Goal: Browse casually: Explore the website without a specific task or goal

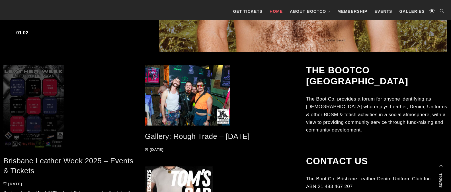
scroll to position [243, 0]
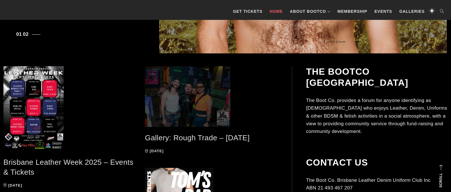
click at [186, 96] on span at bounding box center [211, 96] width 133 height 61
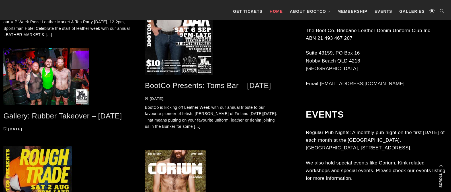
scroll to position [422, 0]
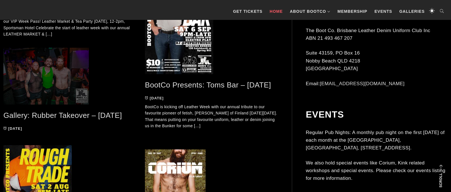
click at [37, 84] on span at bounding box center [69, 76] width 133 height 57
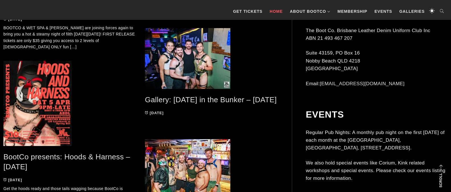
scroll to position [1238, 0]
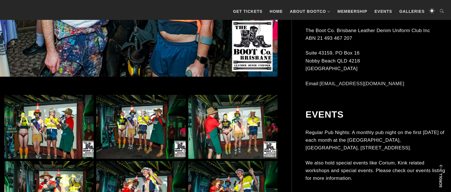
scroll to position [330, 0]
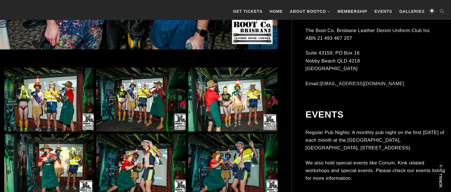
click at [72, 109] on img at bounding box center [48, 100] width 89 height 64
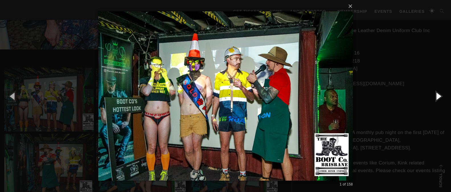
click at [439, 96] on button "button" at bounding box center [438, 95] width 26 height 31
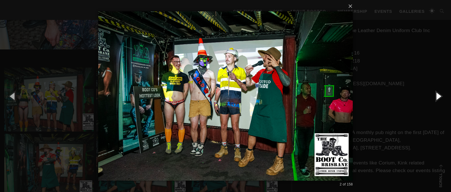
click at [438, 96] on button "button" at bounding box center [438, 95] width 26 height 31
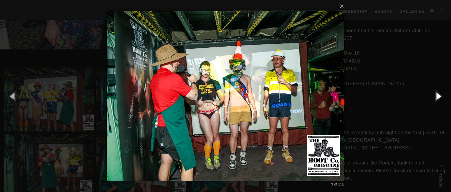
click at [438, 96] on button "button" at bounding box center [438, 95] width 26 height 31
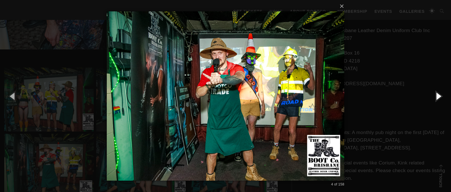
click at [438, 96] on button "button" at bounding box center [438, 95] width 26 height 31
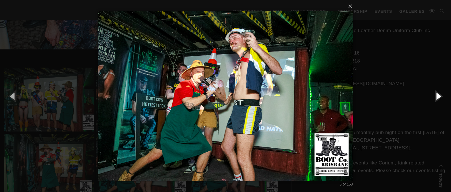
click at [438, 96] on button "button" at bounding box center [438, 95] width 26 height 31
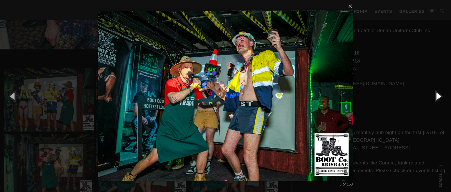
click at [438, 96] on button "button" at bounding box center [438, 95] width 26 height 31
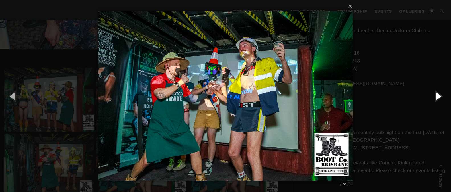
click at [438, 96] on button "button" at bounding box center [438, 95] width 26 height 31
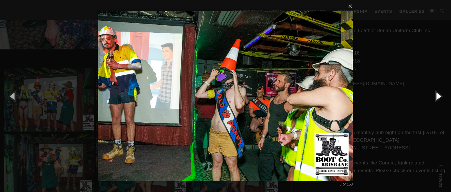
click at [438, 96] on button "button" at bounding box center [438, 95] width 26 height 31
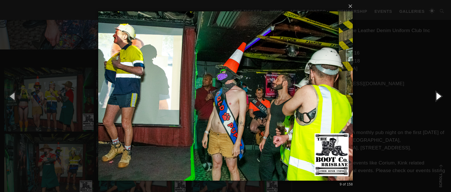
click at [438, 96] on button "button" at bounding box center [438, 95] width 26 height 31
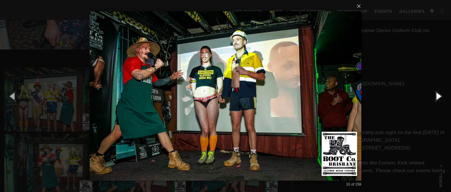
click at [439, 96] on button "button" at bounding box center [438, 95] width 26 height 31
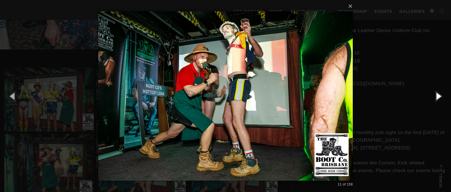
click at [439, 96] on button "button" at bounding box center [438, 95] width 26 height 31
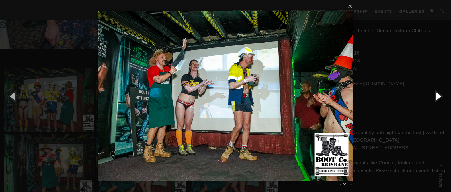
click at [439, 96] on button "button" at bounding box center [438, 95] width 26 height 31
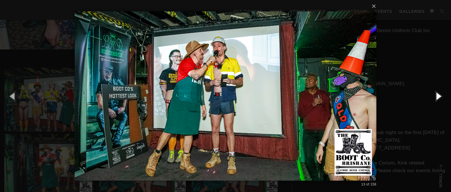
click at [439, 96] on button "button" at bounding box center [438, 95] width 26 height 31
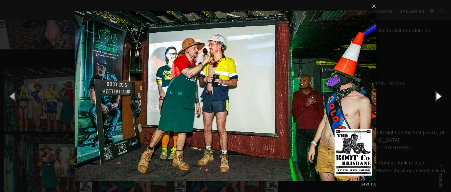
click at [439, 96] on button "button" at bounding box center [438, 95] width 26 height 31
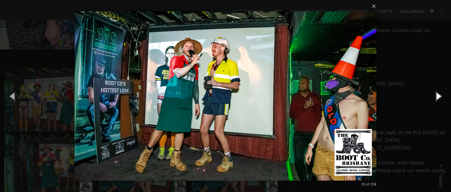
click at [439, 96] on button "button" at bounding box center [438, 95] width 26 height 31
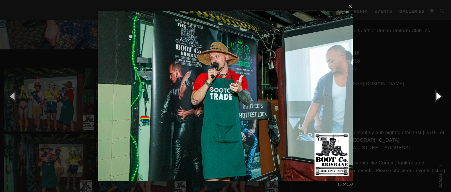
click at [439, 96] on button "button" at bounding box center [438, 95] width 26 height 31
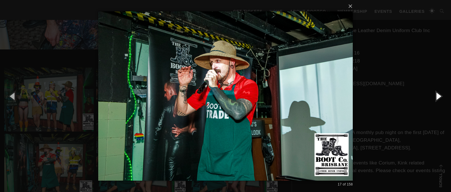
click at [439, 96] on button "button" at bounding box center [438, 95] width 26 height 31
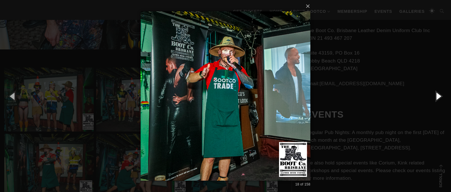
click at [439, 96] on button "button" at bounding box center [438, 95] width 26 height 31
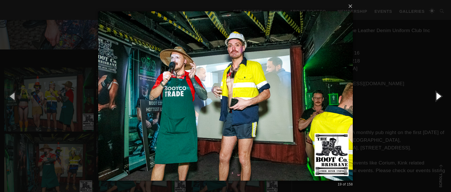
click at [439, 96] on button "button" at bounding box center [438, 95] width 26 height 31
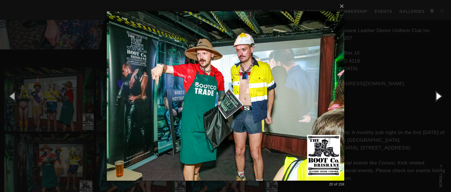
click at [439, 96] on button "button" at bounding box center [438, 95] width 26 height 31
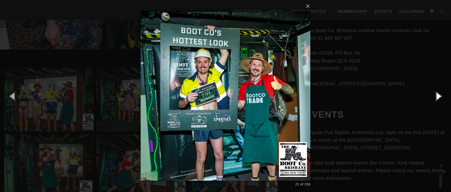
click at [439, 96] on button "button" at bounding box center [438, 95] width 26 height 31
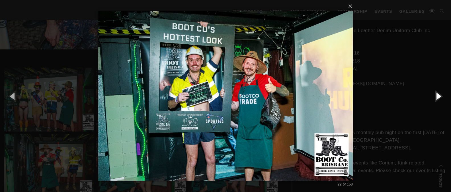
click at [439, 96] on button "button" at bounding box center [438, 95] width 26 height 31
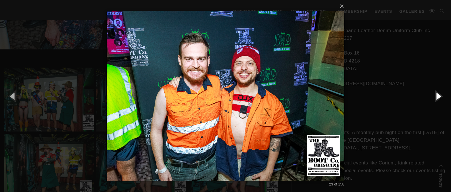
click at [438, 97] on button "button" at bounding box center [438, 95] width 26 height 31
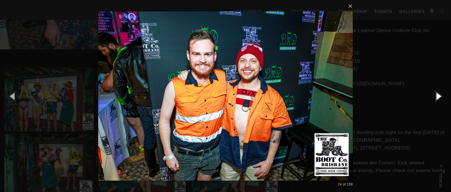
click at [438, 97] on button "button" at bounding box center [438, 95] width 26 height 31
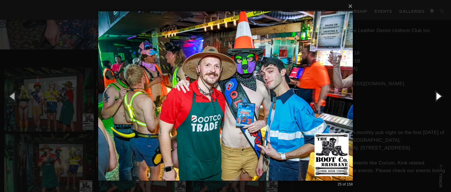
click at [438, 97] on button "button" at bounding box center [438, 95] width 26 height 31
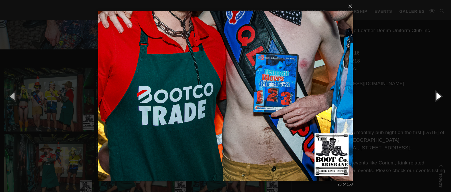
click at [438, 97] on button "button" at bounding box center [438, 95] width 26 height 31
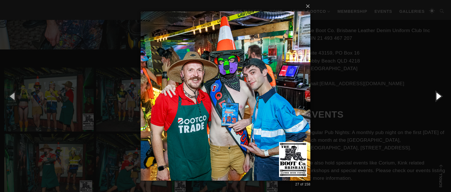
click at [438, 97] on button "button" at bounding box center [438, 95] width 26 height 31
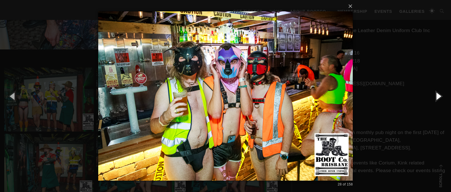
click at [438, 97] on button "button" at bounding box center [438, 95] width 26 height 31
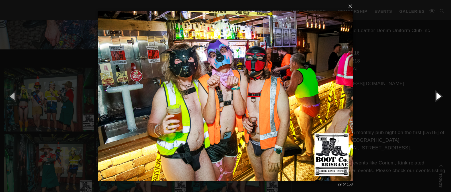
click at [438, 97] on button "button" at bounding box center [438, 95] width 26 height 31
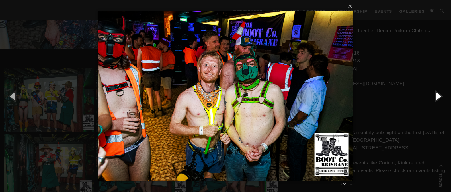
click at [438, 97] on button "button" at bounding box center [438, 95] width 26 height 31
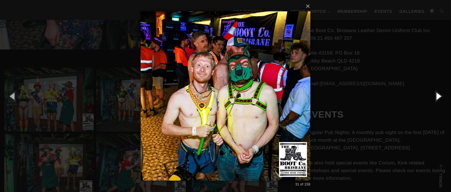
click at [438, 97] on button "button" at bounding box center [438, 95] width 26 height 31
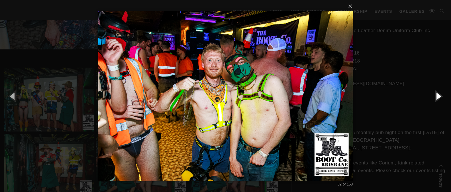
click at [438, 97] on button "button" at bounding box center [438, 95] width 26 height 31
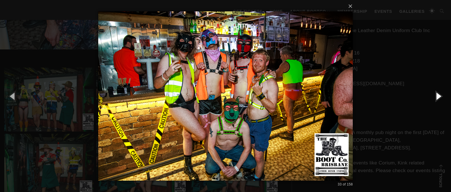
click at [438, 97] on button "button" at bounding box center [438, 95] width 26 height 31
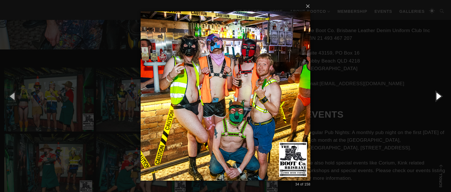
click at [438, 97] on button "button" at bounding box center [438, 95] width 26 height 31
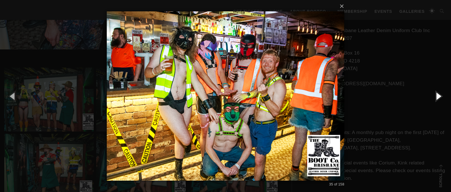
click at [438, 97] on button "button" at bounding box center [438, 95] width 26 height 31
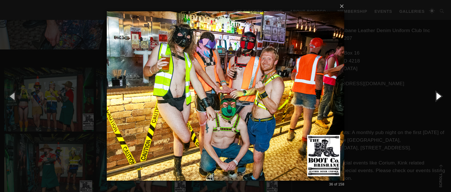
click at [438, 97] on button "button" at bounding box center [438, 95] width 26 height 31
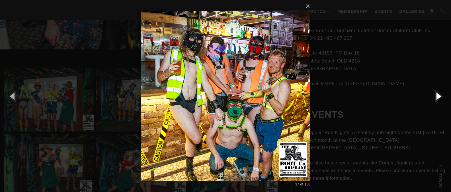
click at [438, 97] on button "button" at bounding box center [438, 95] width 26 height 31
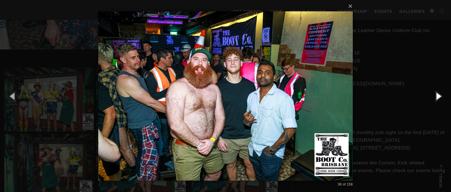
click at [438, 97] on button "button" at bounding box center [438, 95] width 26 height 31
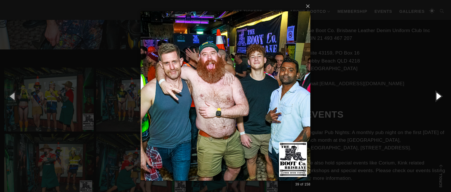
click at [438, 97] on button "button" at bounding box center [438, 95] width 26 height 31
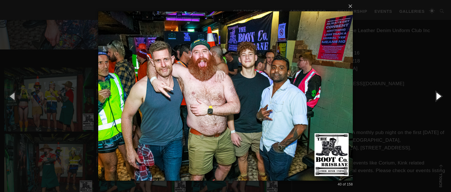
click at [438, 97] on button "button" at bounding box center [438, 95] width 26 height 31
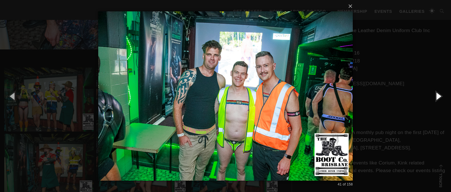
click at [438, 97] on button "button" at bounding box center [438, 95] width 26 height 31
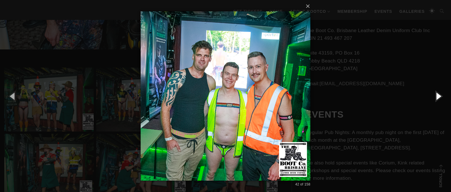
click at [438, 97] on button "button" at bounding box center [438, 95] width 26 height 31
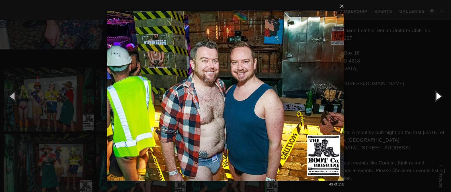
click at [438, 97] on button "button" at bounding box center [438, 95] width 26 height 31
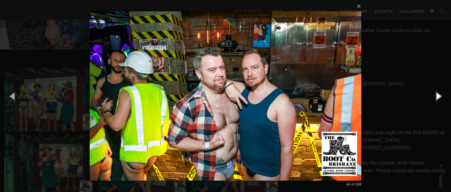
click at [438, 97] on button "button" at bounding box center [438, 95] width 26 height 31
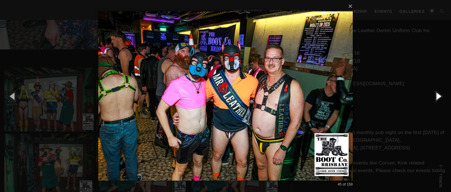
click at [438, 97] on button "button" at bounding box center [438, 95] width 26 height 31
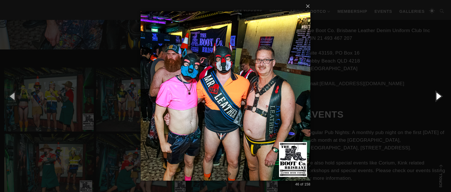
click at [438, 97] on button "button" at bounding box center [438, 95] width 26 height 31
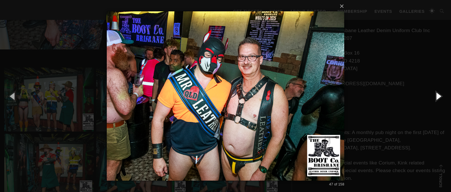
click at [438, 97] on button "button" at bounding box center [438, 95] width 26 height 31
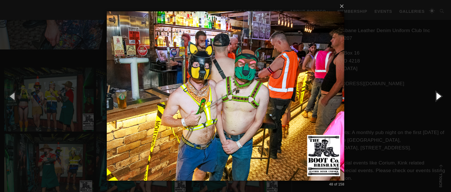
click at [438, 97] on button "button" at bounding box center [438, 95] width 26 height 31
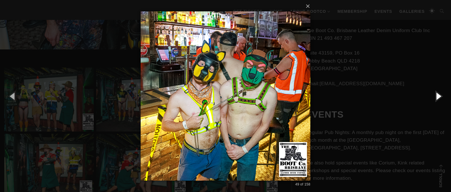
click at [438, 97] on button "button" at bounding box center [438, 95] width 26 height 31
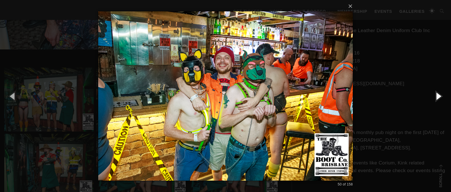
click at [438, 97] on button "button" at bounding box center [438, 95] width 26 height 31
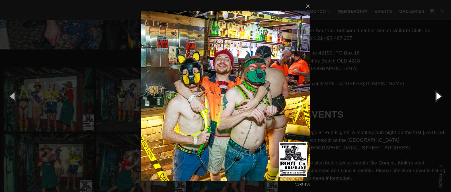
click at [438, 97] on button "button" at bounding box center [438, 95] width 26 height 31
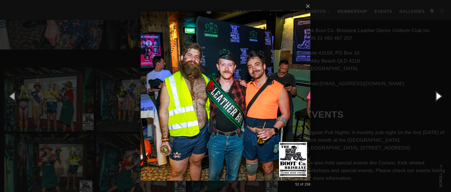
click at [438, 97] on button "button" at bounding box center [438, 95] width 26 height 31
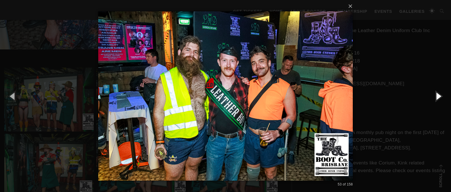
click at [438, 97] on button "button" at bounding box center [438, 95] width 26 height 31
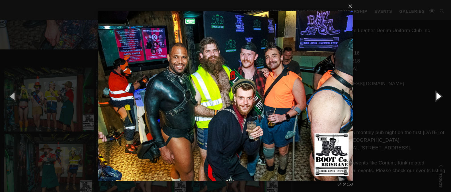
click at [438, 97] on button "button" at bounding box center [438, 95] width 26 height 31
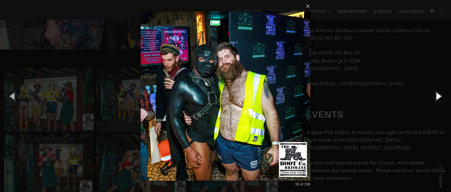
click at [438, 97] on button "button" at bounding box center [438, 95] width 26 height 31
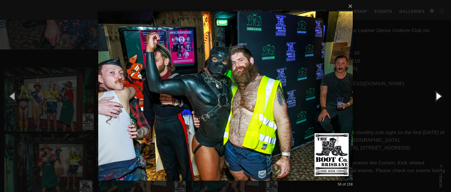
click at [438, 97] on button "button" at bounding box center [438, 95] width 26 height 31
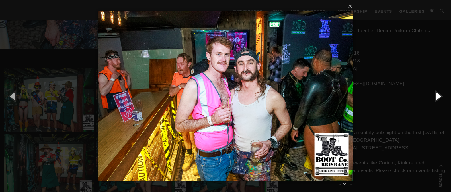
click at [438, 97] on button "button" at bounding box center [438, 95] width 26 height 31
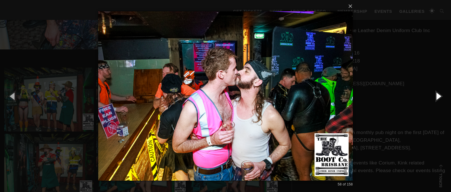
click at [438, 97] on button "button" at bounding box center [438, 95] width 26 height 31
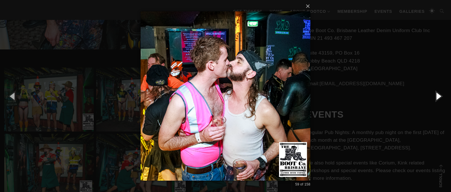
click at [438, 97] on button "button" at bounding box center [438, 95] width 26 height 31
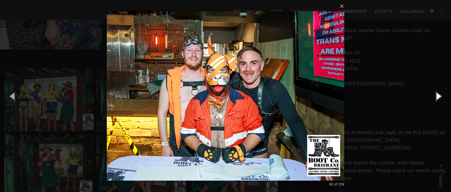
click at [438, 97] on button "button" at bounding box center [438, 95] width 26 height 31
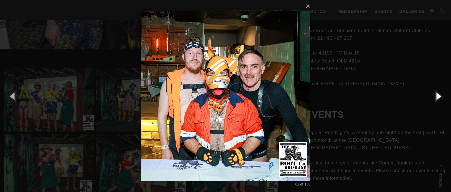
click at [438, 97] on button "button" at bounding box center [438, 95] width 26 height 31
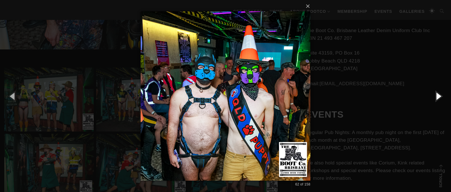
click at [438, 97] on button "button" at bounding box center [438, 95] width 26 height 31
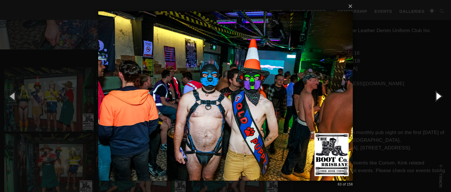
click at [438, 97] on button "button" at bounding box center [438, 95] width 26 height 31
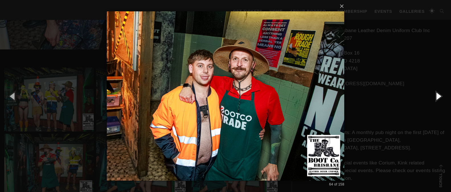
click at [438, 97] on button "button" at bounding box center [438, 95] width 26 height 31
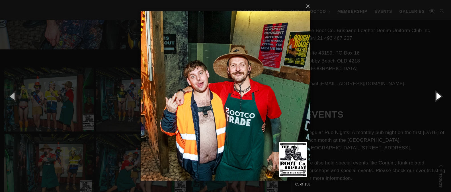
click at [438, 97] on button "button" at bounding box center [438, 95] width 26 height 31
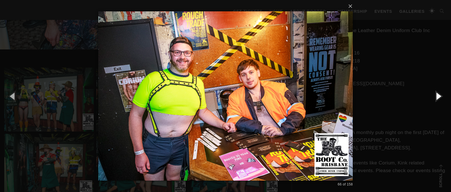
click at [438, 97] on button "button" at bounding box center [438, 95] width 26 height 31
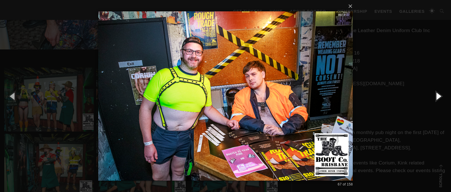
click at [438, 97] on button "button" at bounding box center [438, 95] width 26 height 31
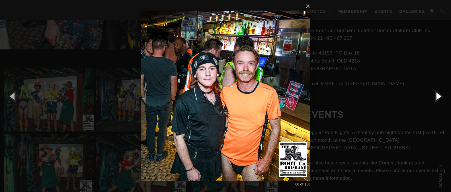
click at [438, 97] on button "button" at bounding box center [438, 95] width 26 height 31
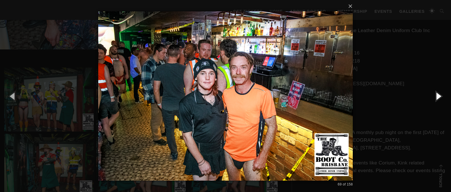
click at [438, 97] on button "button" at bounding box center [438, 95] width 26 height 31
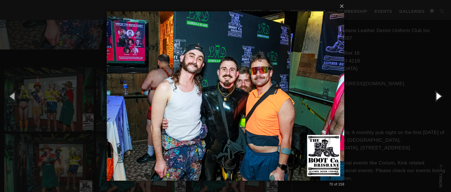
click at [438, 97] on button "button" at bounding box center [438, 95] width 26 height 31
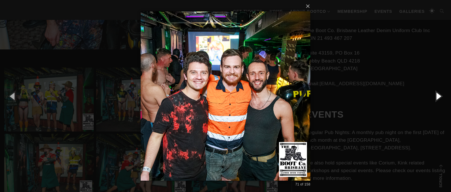
click at [438, 97] on button "button" at bounding box center [438, 95] width 26 height 31
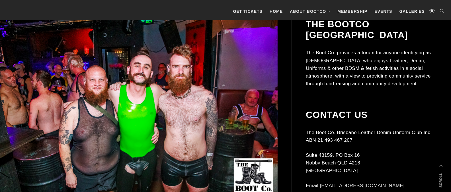
scroll to position [166, 0]
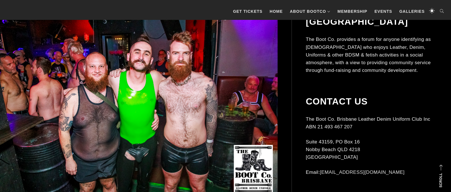
click at [127, 98] on img at bounding box center [131, 102] width 291 height 194
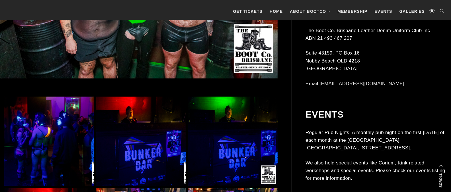
scroll to position [288, 0]
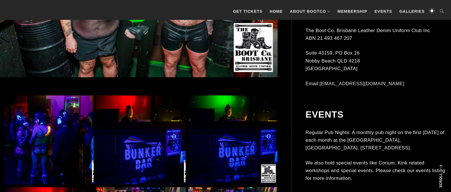
click at [74, 119] on img at bounding box center [48, 140] width 89 height 89
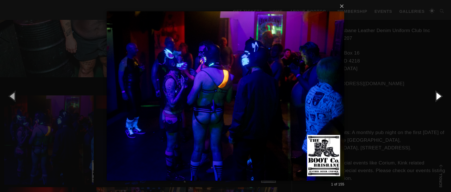
click at [438, 96] on button "button" at bounding box center [438, 95] width 26 height 31
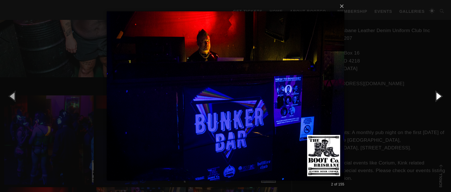
click at [438, 96] on button "button" at bounding box center [438, 95] width 26 height 31
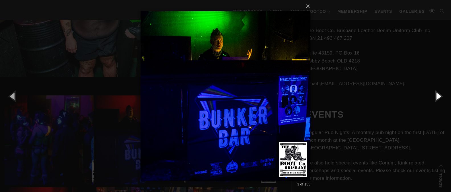
click at [438, 96] on button "button" at bounding box center [438, 95] width 26 height 31
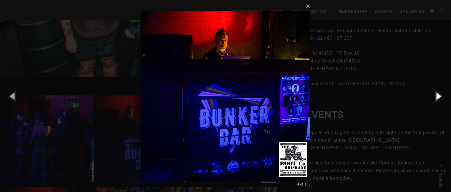
click at [438, 96] on button "button" at bounding box center [438, 95] width 26 height 31
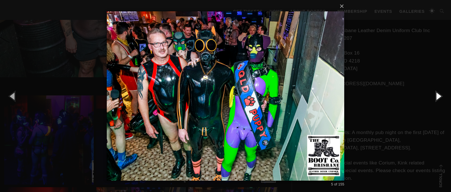
click at [438, 96] on button "button" at bounding box center [438, 95] width 26 height 31
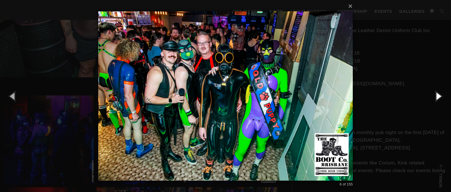
click at [438, 96] on button "button" at bounding box center [438, 95] width 26 height 31
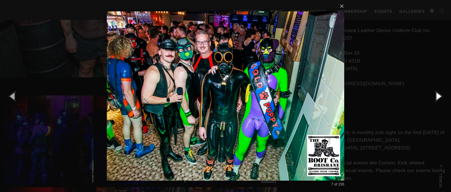
click at [438, 96] on button "button" at bounding box center [438, 95] width 26 height 31
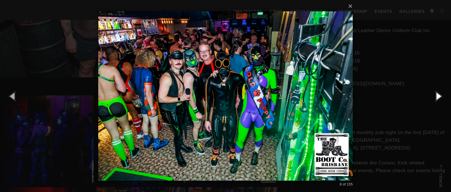
click at [438, 96] on button "button" at bounding box center [438, 95] width 26 height 31
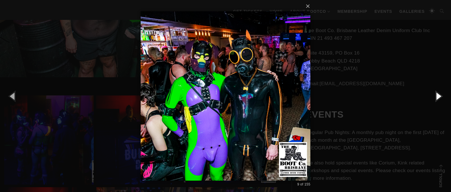
click at [438, 96] on button "button" at bounding box center [438, 95] width 26 height 31
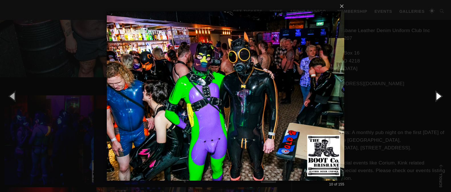
click at [438, 96] on button "button" at bounding box center [438, 95] width 26 height 31
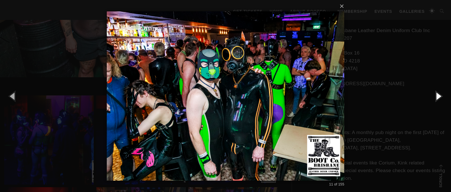
click at [438, 96] on button "button" at bounding box center [438, 95] width 26 height 31
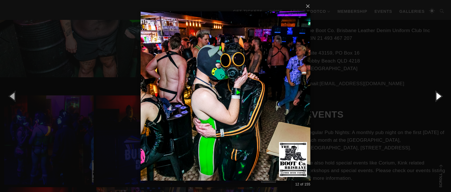
click at [438, 96] on button "button" at bounding box center [438, 95] width 26 height 31
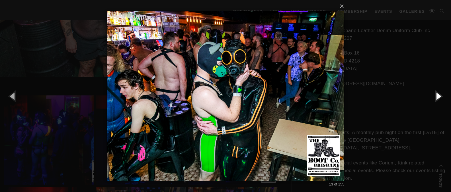
click at [438, 96] on button "button" at bounding box center [438, 95] width 26 height 31
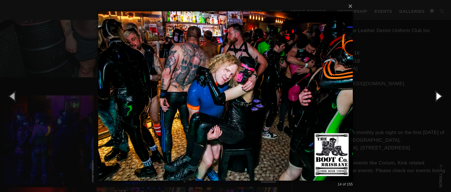
click at [438, 96] on button "button" at bounding box center [438, 95] width 26 height 31
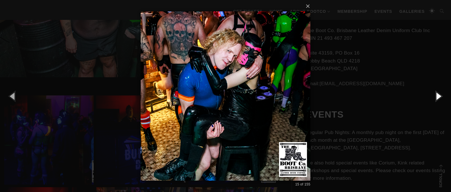
click at [438, 96] on button "button" at bounding box center [438, 95] width 26 height 31
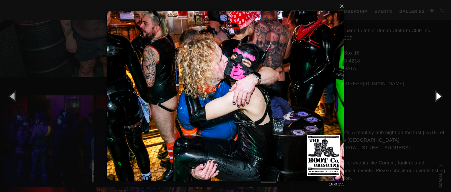
click at [438, 96] on button "button" at bounding box center [438, 95] width 26 height 31
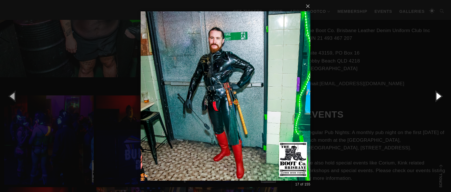
click at [438, 96] on button "button" at bounding box center [438, 95] width 26 height 31
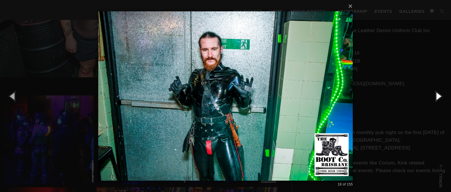
click at [438, 96] on button "button" at bounding box center [438, 95] width 26 height 31
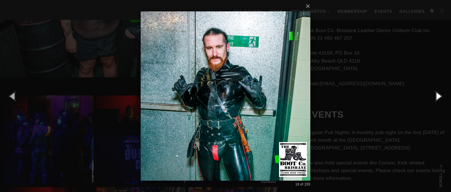
click at [438, 96] on button "button" at bounding box center [438, 95] width 26 height 31
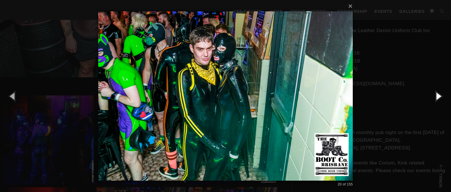
click at [438, 96] on button "button" at bounding box center [438, 95] width 26 height 31
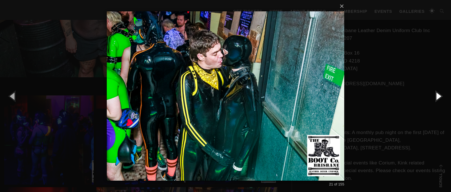
click at [438, 96] on button "button" at bounding box center [438, 95] width 26 height 31
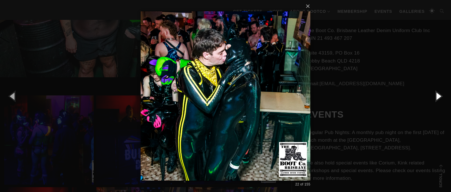
click at [438, 96] on button "button" at bounding box center [438, 95] width 26 height 31
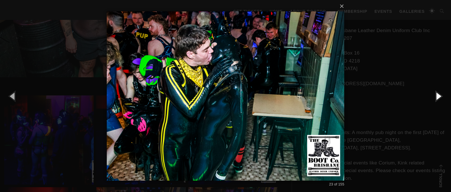
click at [438, 96] on button "button" at bounding box center [438, 95] width 26 height 31
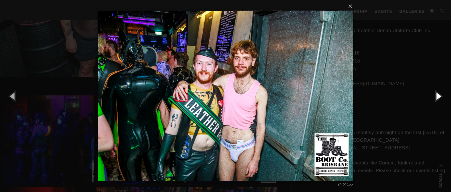
click at [438, 96] on button "button" at bounding box center [438, 95] width 26 height 31
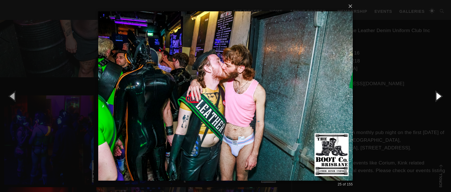
click at [438, 96] on button "button" at bounding box center [438, 95] width 26 height 31
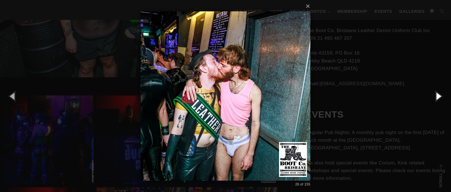
click at [438, 96] on button "button" at bounding box center [438, 95] width 26 height 31
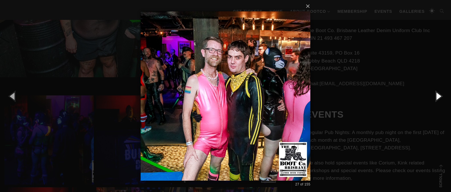
click at [438, 96] on button "button" at bounding box center [438, 95] width 26 height 31
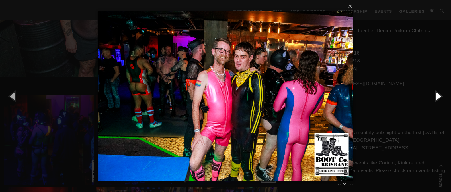
click at [438, 96] on button "button" at bounding box center [438, 95] width 26 height 31
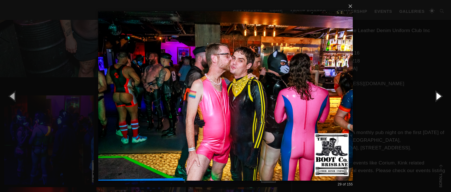
click at [438, 96] on button "button" at bounding box center [438, 95] width 26 height 31
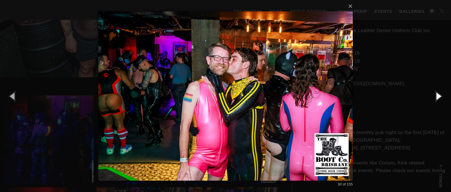
click at [438, 96] on button "button" at bounding box center [438, 95] width 26 height 31
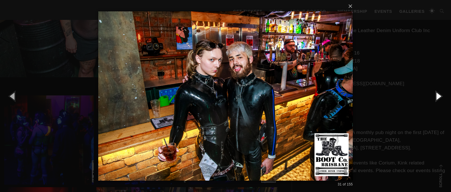
click at [438, 96] on button "button" at bounding box center [438, 95] width 26 height 31
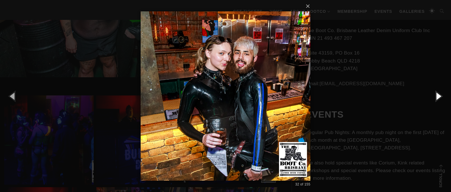
click at [438, 96] on button "button" at bounding box center [438, 95] width 26 height 31
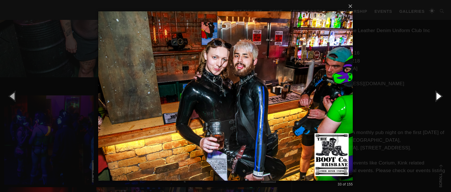
click at [438, 96] on button "button" at bounding box center [438, 95] width 26 height 31
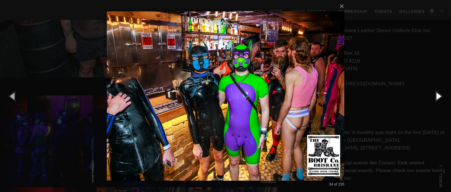
click at [438, 96] on button "button" at bounding box center [438, 95] width 26 height 31
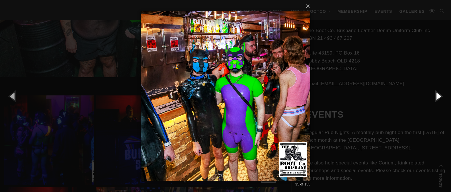
click at [438, 96] on button "button" at bounding box center [438, 95] width 26 height 31
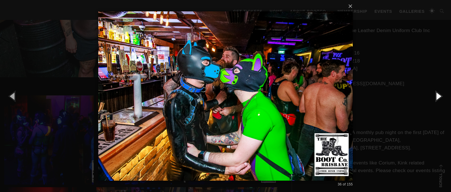
click at [438, 96] on button "button" at bounding box center [438, 95] width 26 height 31
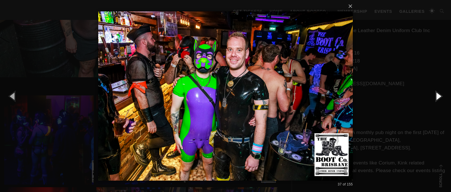
click at [438, 96] on button "button" at bounding box center [438, 95] width 26 height 31
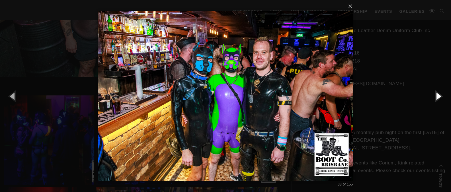
click at [438, 96] on button "button" at bounding box center [438, 95] width 26 height 31
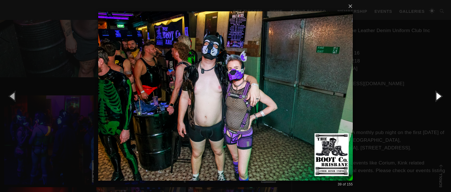
click at [438, 96] on button "button" at bounding box center [438, 95] width 26 height 31
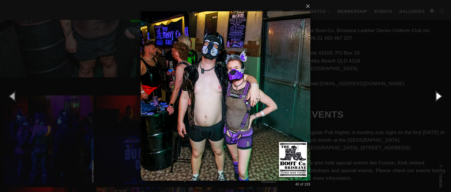
click at [438, 96] on button "button" at bounding box center [438, 95] width 26 height 31
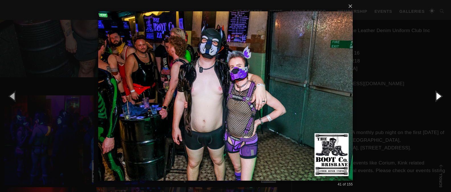
click at [438, 96] on button "button" at bounding box center [438, 95] width 26 height 31
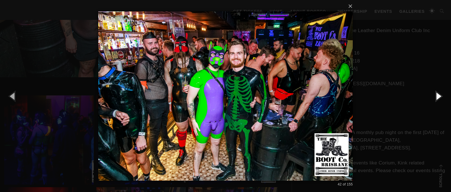
click at [438, 96] on button "button" at bounding box center [438, 95] width 26 height 31
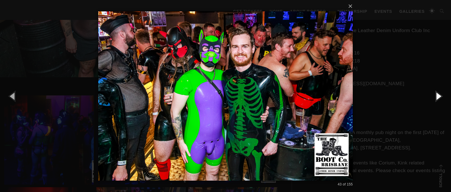
click at [438, 96] on button "button" at bounding box center [438, 95] width 26 height 31
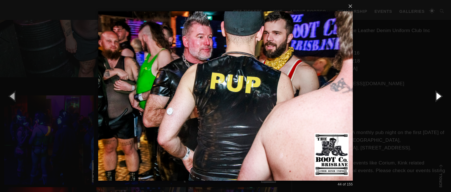
click at [438, 96] on button "button" at bounding box center [438, 95] width 26 height 31
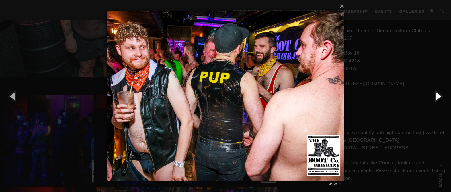
click at [438, 96] on button "button" at bounding box center [438, 95] width 26 height 31
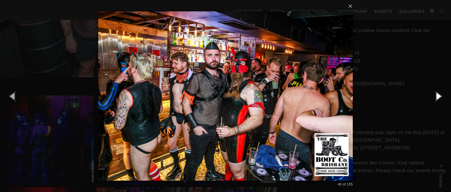
click at [438, 96] on button "button" at bounding box center [438, 95] width 26 height 31
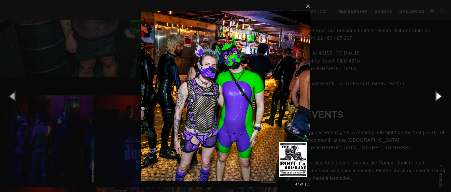
click at [438, 96] on button "button" at bounding box center [438, 95] width 26 height 31
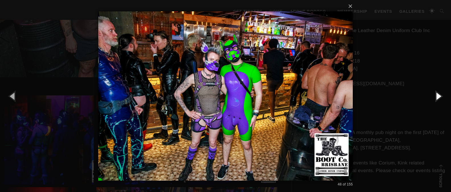
click at [438, 96] on button "button" at bounding box center [438, 95] width 26 height 31
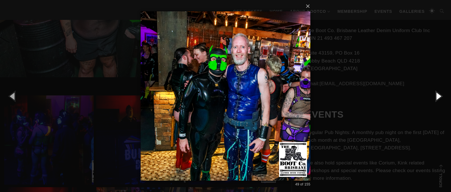
click at [438, 96] on button "button" at bounding box center [438, 95] width 26 height 31
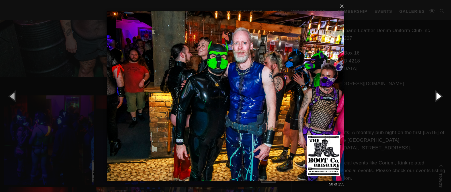
click at [438, 96] on button "button" at bounding box center [438, 95] width 26 height 31
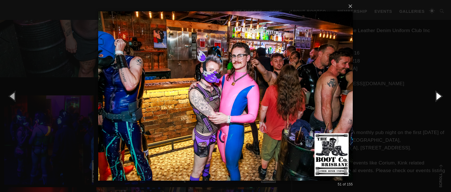
click at [438, 96] on button "button" at bounding box center [438, 95] width 26 height 31
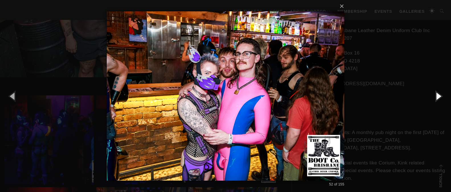
click at [438, 96] on button "button" at bounding box center [438, 95] width 26 height 31
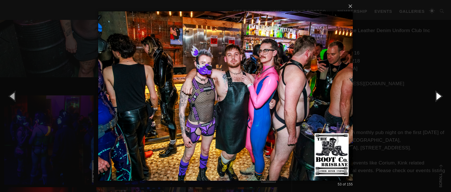
click at [438, 96] on button "button" at bounding box center [438, 95] width 26 height 31
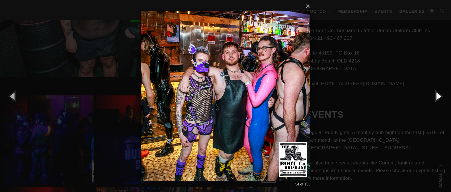
click at [438, 96] on button "button" at bounding box center [438, 95] width 26 height 31
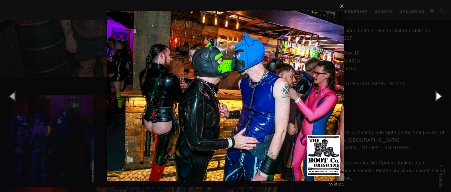
click at [438, 96] on button "button" at bounding box center [438, 95] width 26 height 31
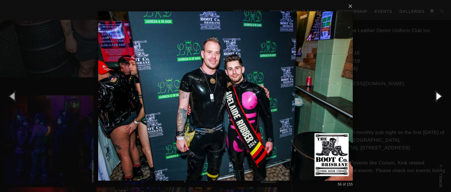
click at [438, 96] on button "button" at bounding box center [438, 95] width 26 height 31
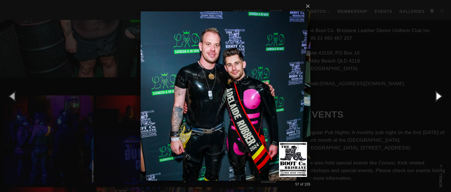
click at [438, 96] on button "button" at bounding box center [438, 95] width 26 height 31
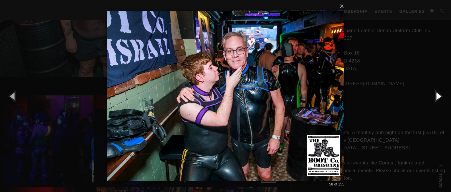
click at [438, 96] on button "button" at bounding box center [438, 95] width 26 height 31
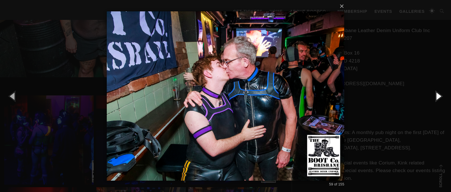
click at [438, 96] on button "button" at bounding box center [438, 95] width 26 height 31
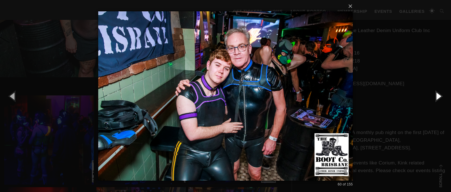
click at [438, 96] on button "button" at bounding box center [438, 95] width 26 height 31
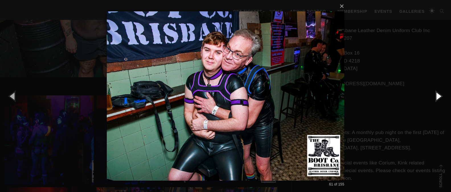
click at [438, 96] on button "button" at bounding box center [438, 95] width 26 height 31
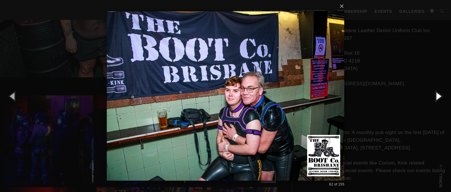
click at [438, 96] on button "button" at bounding box center [438, 95] width 26 height 31
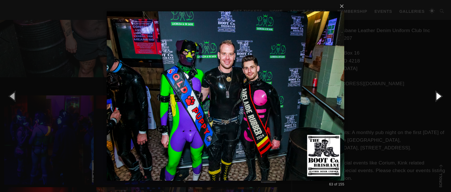
click at [438, 96] on button "button" at bounding box center [438, 95] width 26 height 31
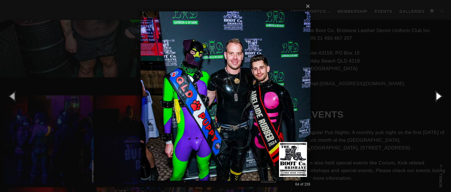
click at [438, 96] on button "button" at bounding box center [438, 95] width 26 height 31
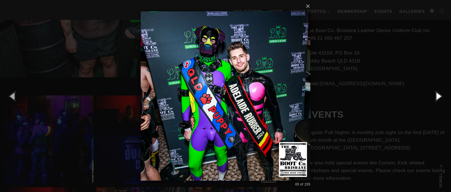
click at [438, 96] on button "button" at bounding box center [438, 95] width 26 height 31
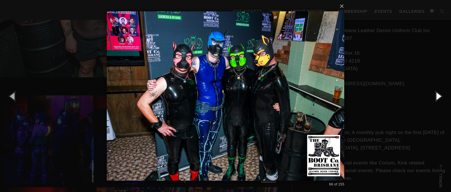
click at [438, 96] on button "button" at bounding box center [438, 95] width 26 height 31
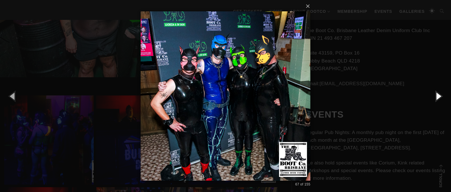
click at [438, 96] on button "button" at bounding box center [438, 95] width 26 height 31
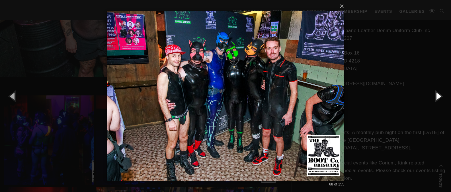
click at [438, 96] on button "button" at bounding box center [438, 95] width 26 height 31
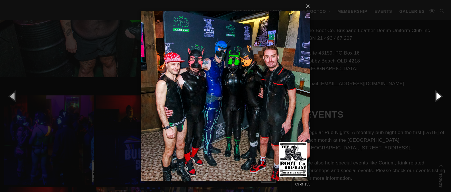
click at [438, 96] on button "button" at bounding box center [438, 95] width 26 height 31
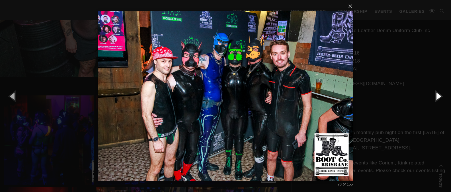
click at [438, 96] on button "button" at bounding box center [438, 95] width 26 height 31
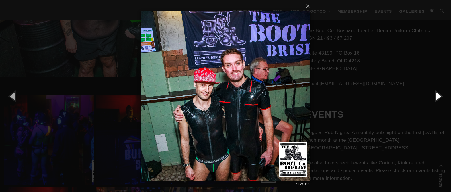
click at [438, 96] on button "button" at bounding box center [438, 95] width 26 height 31
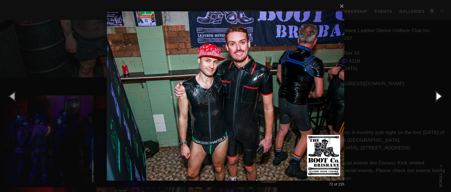
click at [438, 96] on button "button" at bounding box center [438, 95] width 26 height 31
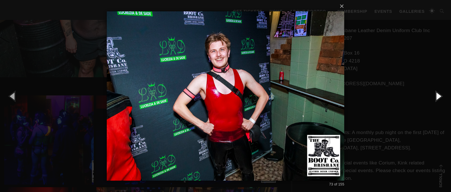
click at [438, 96] on button "button" at bounding box center [438, 95] width 26 height 31
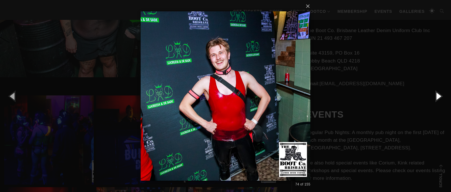
click at [438, 96] on button "button" at bounding box center [438, 95] width 26 height 31
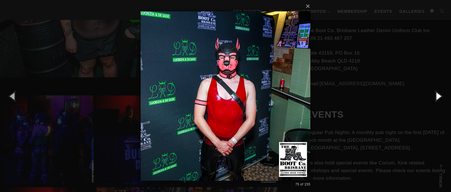
click at [438, 96] on button "button" at bounding box center [438, 95] width 26 height 31
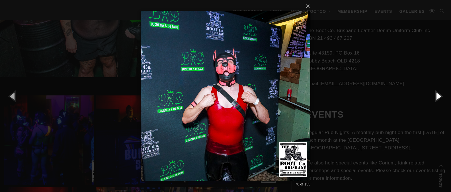
click at [438, 96] on button "button" at bounding box center [438, 95] width 26 height 31
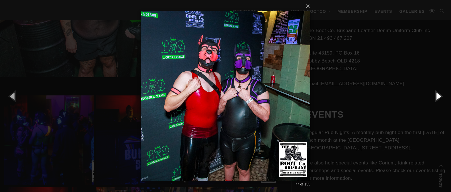
click at [438, 96] on button "button" at bounding box center [438, 95] width 26 height 31
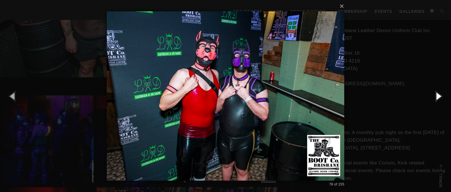
click at [438, 96] on button "button" at bounding box center [438, 95] width 26 height 31
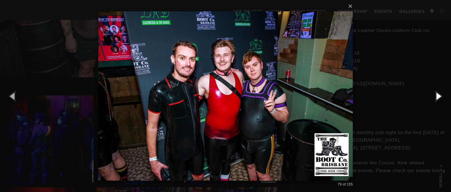
click at [438, 96] on button "button" at bounding box center [438, 95] width 26 height 31
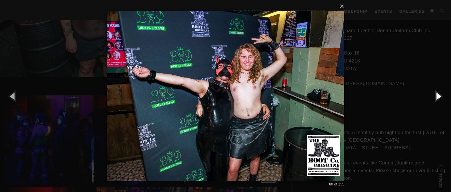
click at [438, 96] on button "button" at bounding box center [438, 95] width 26 height 31
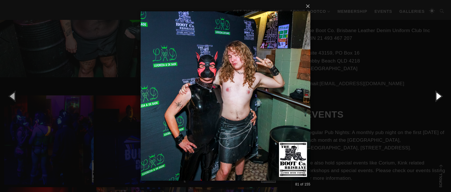
click at [438, 96] on button "button" at bounding box center [438, 95] width 26 height 31
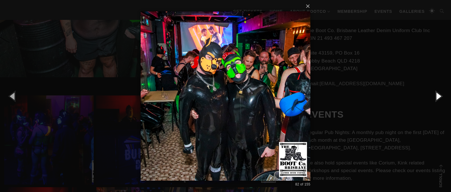
click at [438, 96] on button "button" at bounding box center [438, 95] width 26 height 31
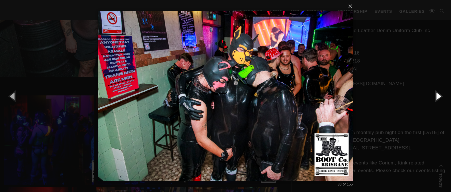
click at [438, 96] on button "button" at bounding box center [438, 95] width 26 height 31
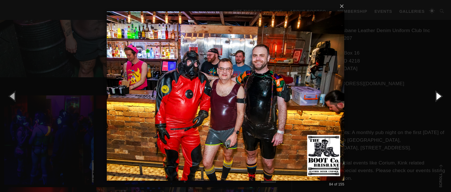
click at [438, 96] on button "button" at bounding box center [438, 95] width 26 height 31
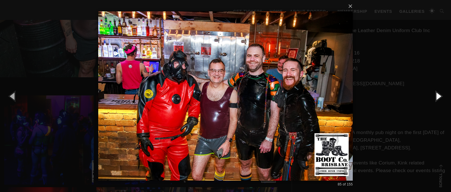
click at [438, 96] on button "button" at bounding box center [438, 95] width 26 height 31
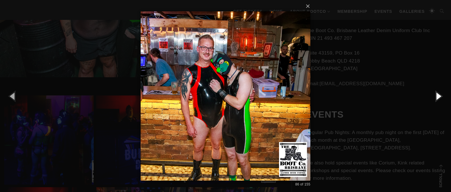
click at [438, 96] on button "button" at bounding box center [438, 95] width 26 height 31
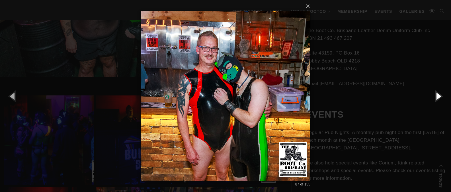
click at [438, 96] on button "button" at bounding box center [438, 95] width 26 height 31
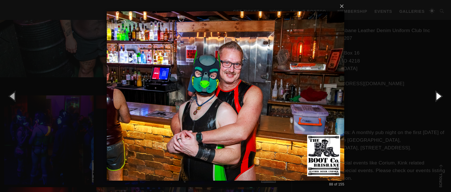
click at [438, 96] on button "button" at bounding box center [438, 95] width 26 height 31
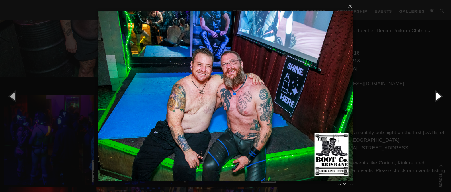
click at [438, 96] on button "button" at bounding box center [438, 95] width 26 height 31
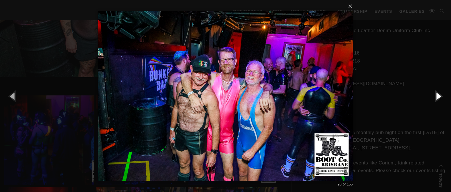
click at [438, 96] on button "button" at bounding box center [438, 95] width 26 height 31
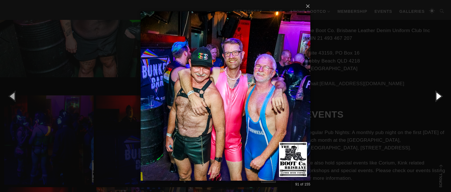
click at [437, 96] on button "button" at bounding box center [438, 95] width 26 height 31
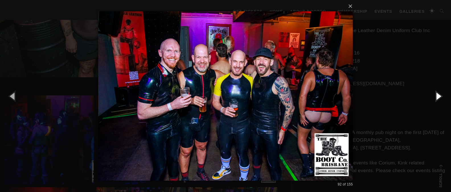
click at [437, 96] on button "button" at bounding box center [438, 95] width 26 height 31
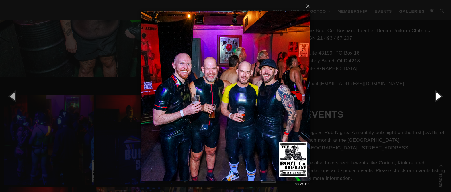
click at [437, 96] on button "button" at bounding box center [438, 95] width 26 height 31
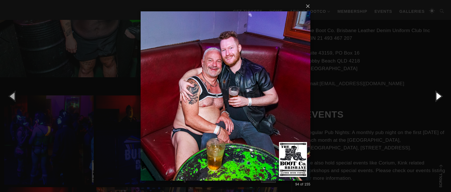
click at [437, 96] on button "button" at bounding box center [438, 95] width 26 height 31
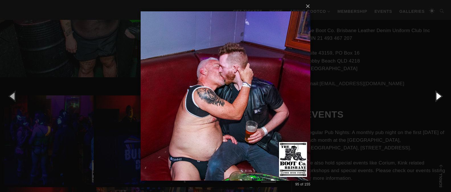
click at [437, 96] on button "button" at bounding box center [438, 95] width 26 height 31
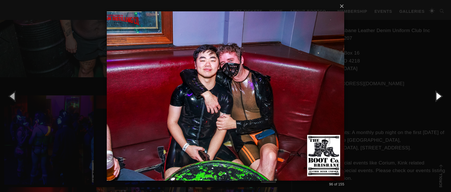
click at [437, 96] on button "button" at bounding box center [438, 95] width 26 height 31
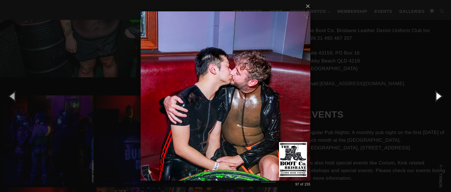
click at [437, 96] on button "button" at bounding box center [438, 95] width 26 height 31
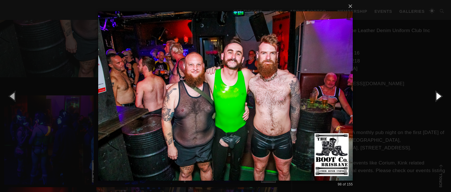
click at [437, 96] on button "button" at bounding box center [438, 95] width 26 height 31
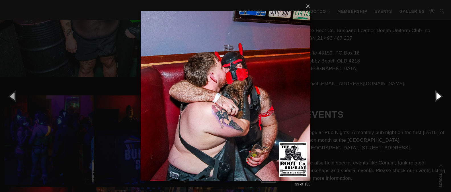
click at [437, 96] on button "button" at bounding box center [438, 95] width 26 height 31
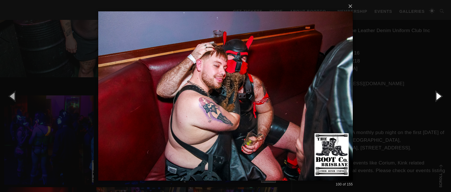
click at [437, 96] on button "button" at bounding box center [438, 95] width 26 height 31
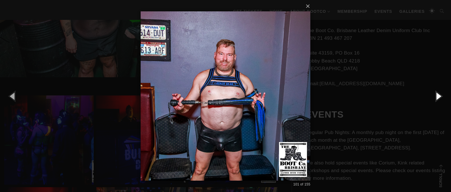
click at [437, 96] on button "button" at bounding box center [438, 95] width 26 height 31
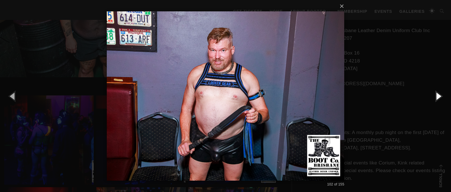
click at [437, 96] on button "button" at bounding box center [438, 95] width 26 height 31
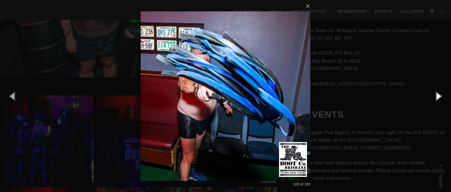
click at [437, 96] on button "button" at bounding box center [438, 95] width 26 height 31
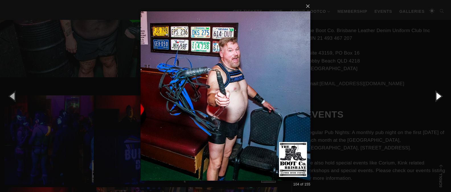
click at [437, 96] on button "button" at bounding box center [438, 95] width 26 height 31
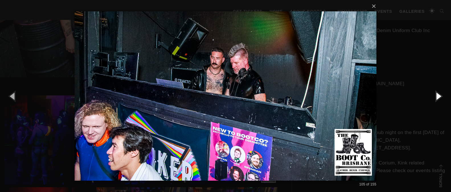
click at [437, 96] on button "button" at bounding box center [438, 95] width 26 height 31
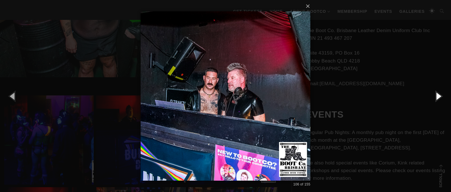
click at [437, 96] on button "button" at bounding box center [438, 95] width 26 height 31
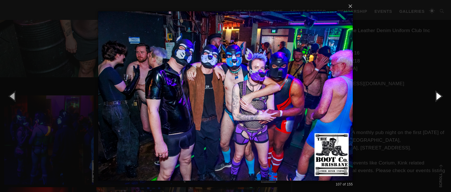
click at [437, 96] on button "button" at bounding box center [438, 95] width 26 height 31
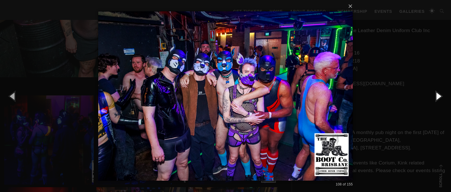
click at [437, 96] on button "button" at bounding box center [438, 95] width 26 height 31
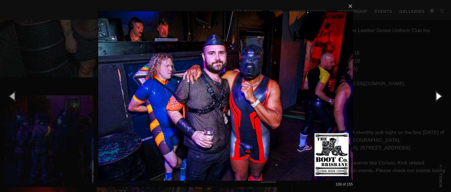
click at [437, 96] on button "button" at bounding box center [438, 95] width 26 height 31
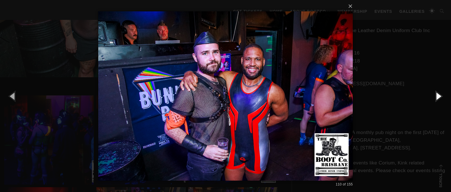
click at [437, 96] on button "button" at bounding box center [438, 95] width 26 height 31
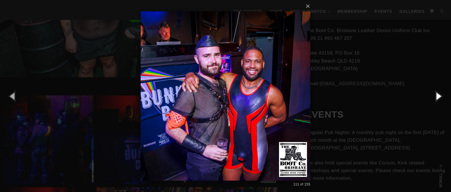
click at [437, 96] on button "button" at bounding box center [438, 95] width 26 height 31
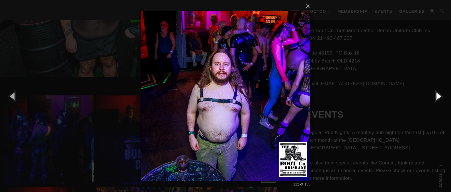
click at [437, 96] on button "button" at bounding box center [438, 95] width 26 height 31
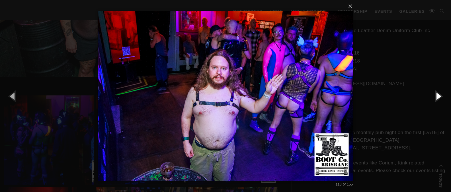
click at [437, 96] on button "button" at bounding box center [438, 95] width 26 height 31
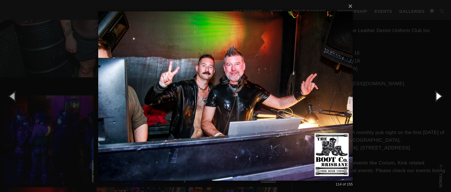
click at [437, 96] on button "button" at bounding box center [438, 95] width 26 height 31
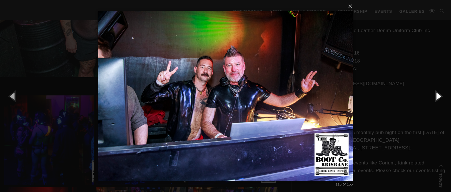
click at [437, 96] on button "button" at bounding box center [438, 95] width 26 height 31
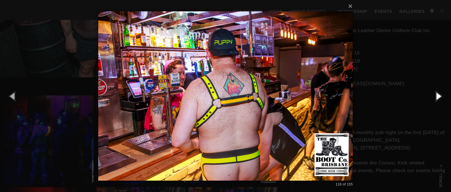
click at [437, 96] on button "button" at bounding box center [438, 95] width 26 height 31
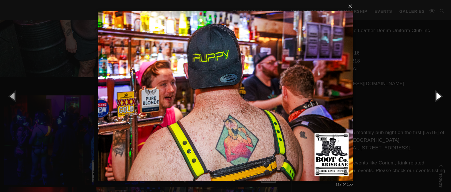
click at [437, 96] on button "button" at bounding box center [438, 95] width 26 height 31
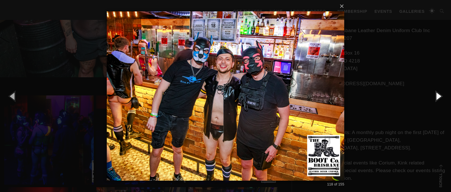
click at [437, 96] on button "button" at bounding box center [438, 95] width 26 height 31
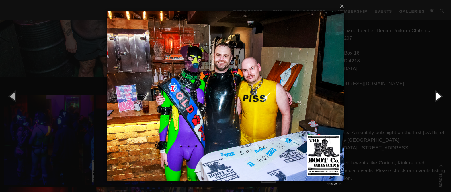
click at [437, 96] on button "button" at bounding box center [438, 95] width 26 height 31
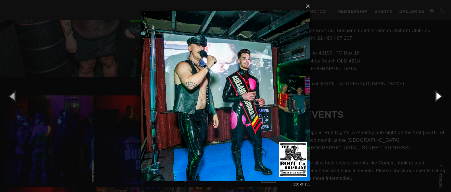
click at [437, 96] on button "button" at bounding box center [438, 95] width 26 height 31
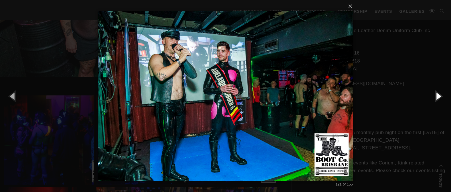
click at [437, 96] on button "button" at bounding box center [438, 95] width 26 height 31
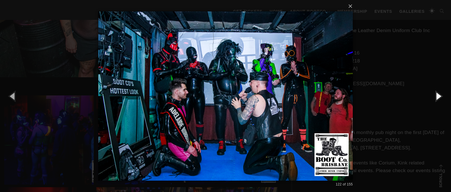
click at [437, 96] on button "button" at bounding box center [438, 95] width 26 height 31
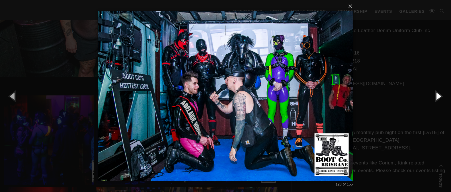
click at [437, 96] on button "button" at bounding box center [438, 95] width 26 height 31
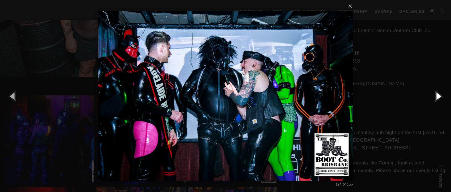
click at [437, 96] on button "button" at bounding box center [438, 95] width 26 height 31
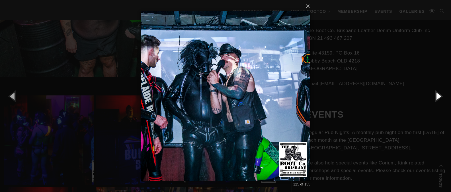
click at [437, 96] on button "button" at bounding box center [438, 95] width 26 height 31
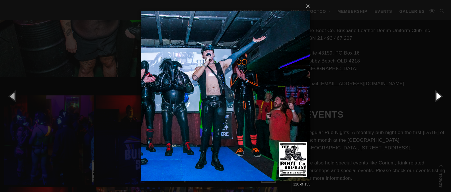
click at [437, 96] on button "button" at bounding box center [438, 95] width 26 height 31
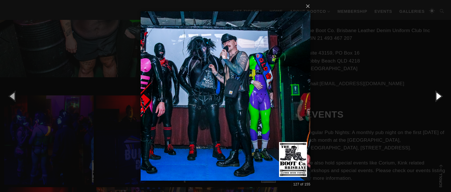
click at [437, 96] on button "button" at bounding box center [438, 95] width 26 height 31
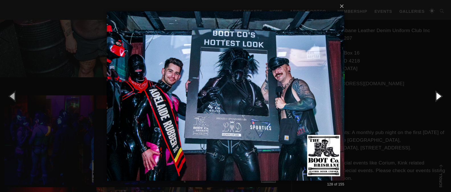
click at [437, 96] on button "button" at bounding box center [438, 95] width 26 height 31
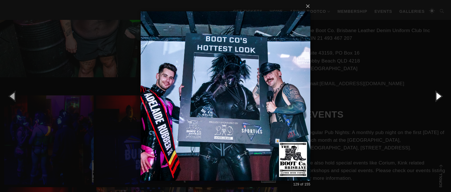
click at [437, 96] on button "button" at bounding box center [438, 95] width 26 height 31
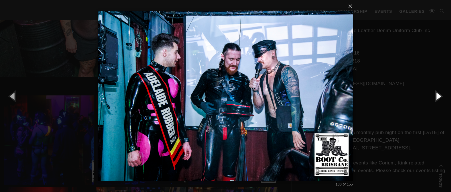
click at [437, 96] on button "button" at bounding box center [438, 95] width 26 height 31
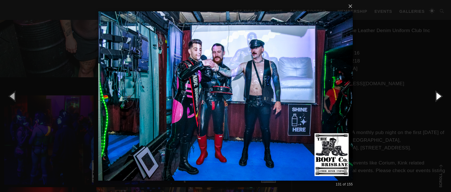
click at [437, 96] on button "button" at bounding box center [438, 95] width 26 height 31
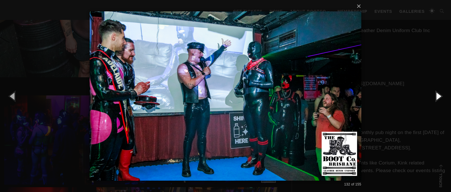
click at [437, 96] on button "button" at bounding box center [438, 95] width 26 height 31
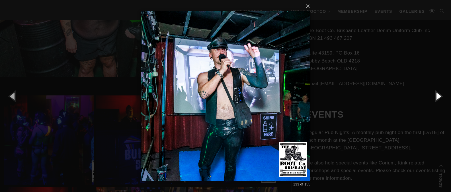
click at [437, 96] on button "button" at bounding box center [438, 95] width 26 height 31
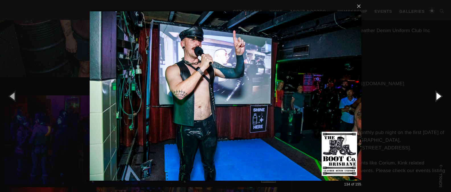
click at [437, 96] on button "button" at bounding box center [438, 95] width 26 height 31
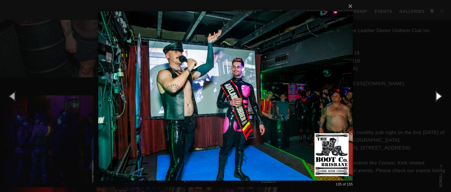
click at [437, 96] on button "button" at bounding box center [438, 95] width 26 height 31
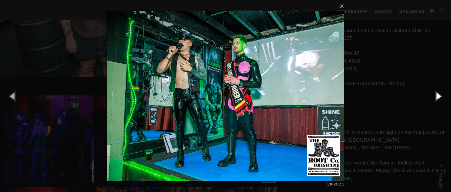
click at [437, 96] on button "button" at bounding box center [438, 95] width 26 height 31
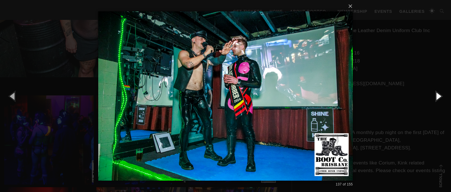
click at [437, 96] on button "button" at bounding box center [438, 95] width 26 height 31
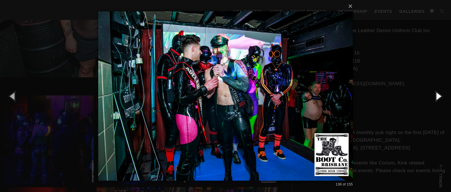
click at [437, 96] on button "button" at bounding box center [438, 95] width 26 height 31
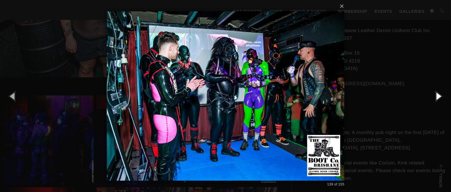
click at [437, 96] on button "button" at bounding box center [438, 95] width 26 height 31
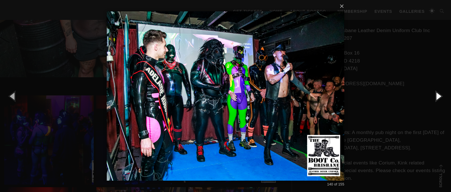
click at [437, 96] on button "button" at bounding box center [438, 95] width 26 height 31
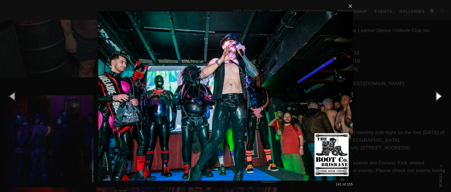
click at [437, 96] on button "button" at bounding box center [438, 95] width 26 height 31
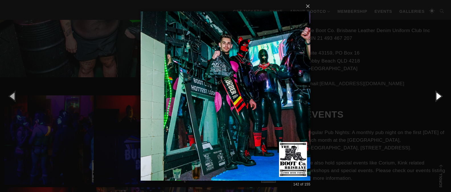
click at [437, 96] on button "button" at bounding box center [438, 95] width 26 height 31
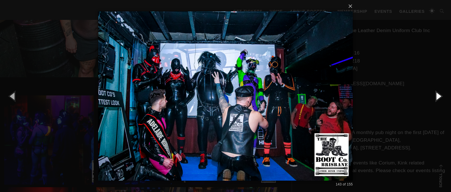
click at [437, 96] on button "button" at bounding box center [438, 95] width 26 height 31
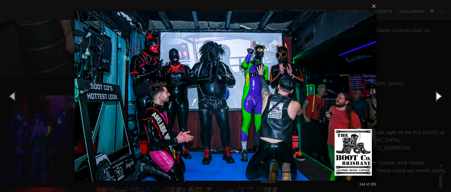
click at [437, 96] on button "button" at bounding box center [438, 95] width 26 height 31
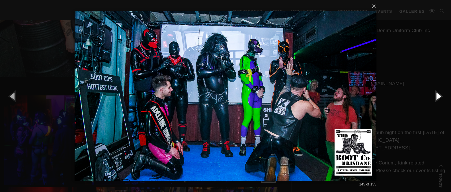
click at [437, 96] on button "button" at bounding box center [438, 95] width 26 height 31
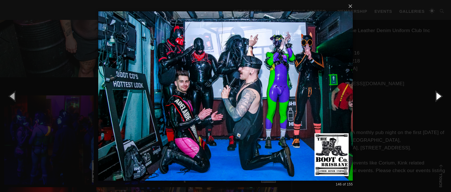
click at [437, 96] on button "button" at bounding box center [438, 95] width 26 height 31
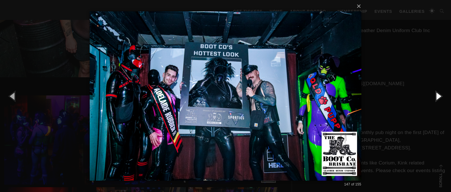
click at [437, 96] on button "button" at bounding box center [438, 95] width 26 height 31
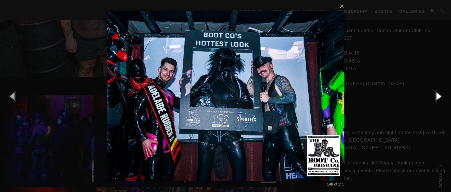
click at [437, 96] on button "button" at bounding box center [438, 95] width 26 height 31
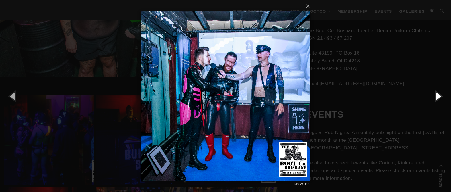
click at [437, 96] on button "button" at bounding box center [438, 95] width 26 height 31
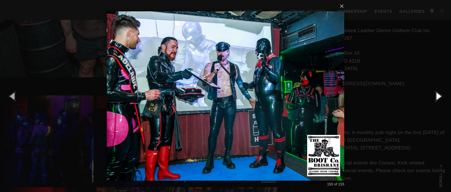
click at [437, 96] on button "button" at bounding box center [438, 95] width 26 height 31
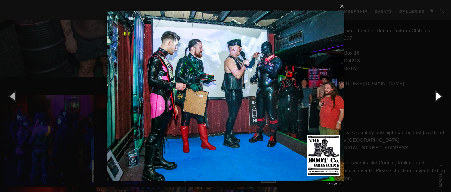
click at [437, 96] on button "button" at bounding box center [438, 95] width 26 height 31
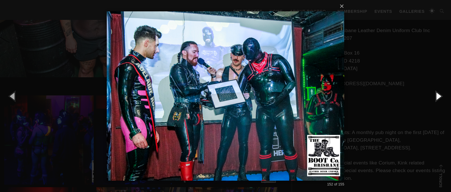
click at [437, 96] on button "button" at bounding box center [438, 95] width 26 height 31
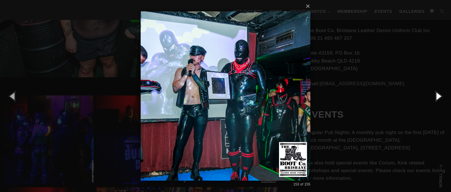
click at [437, 96] on button "button" at bounding box center [438, 95] width 26 height 31
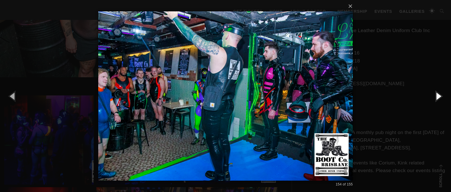
click at [437, 96] on button "button" at bounding box center [438, 95] width 26 height 31
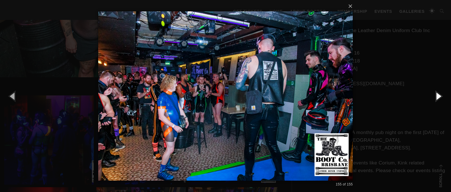
click at [437, 96] on button "button" at bounding box center [438, 95] width 26 height 31
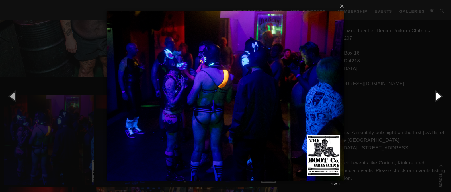
click at [437, 96] on button "button" at bounding box center [438, 95] width 26 height 31
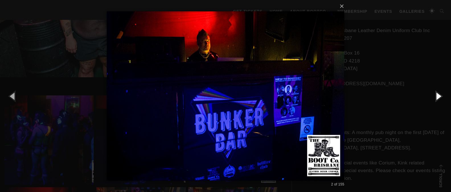
click at [437, 96] on button "button" at bounding box center [438, 95] width 26 height 31
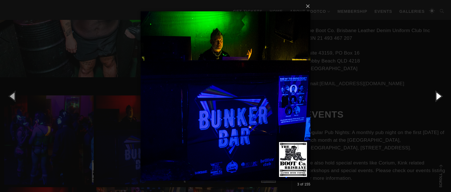
click at [437, 96] on button "button" at bounding box center [438, 95] width 26 height 31
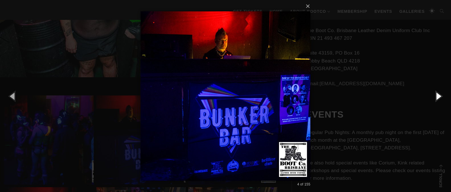
click at [437, 96] on button "button" at bounding box center [438, 95] width 26 height 31
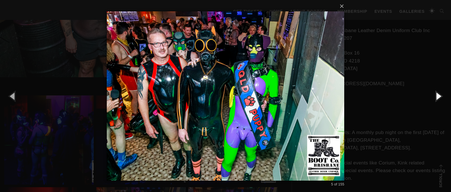
click at [437, 96] on button "button" at bounding box center [438, 95] width 26 height 31
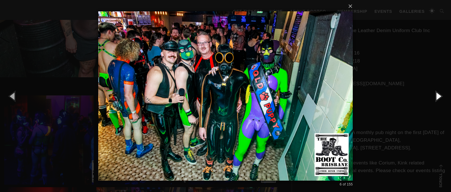
click at [437, 96] on button "button" at bounding box center [438, 95] width 26 height 31
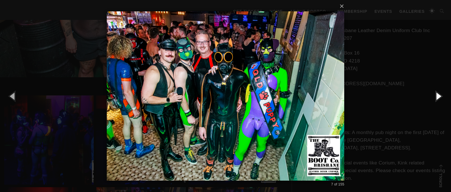
click at [437, 96] on button "button" at bounding box center [438, 95] width 26 height 31
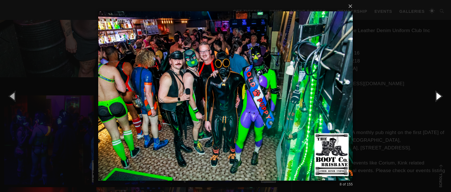
click at [437, 96] on button "button" at bounding box center [438, 95] width 26 height 31
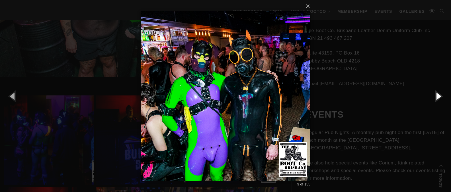
click at [437, 96] on button "button" at bounding box center [438, 95] width 26 height 31
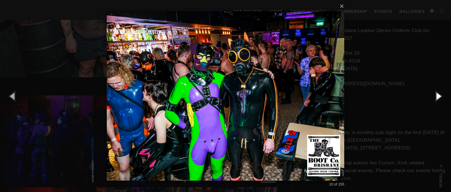
click at [437, 96] on button "button" at bounding box center [438, 95] width 26 height 31
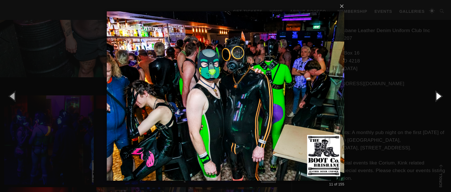
click at [437, 96] on button "button" at bounding box center [438, 95] width 26 height 31
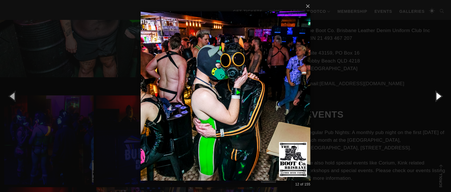
click at [437, 96] on button "button" at bounding box center [438, 95] width 26 height 31
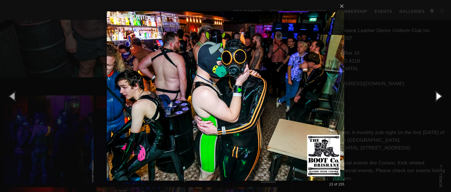
click at [437, 96] on button "button" at bounding box center [438, 95] width 26 height 31
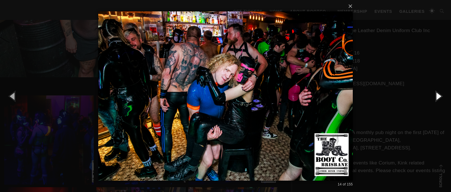
click at [437, 96] on button "button" at bounding box center [438, 95] width 26 height 31
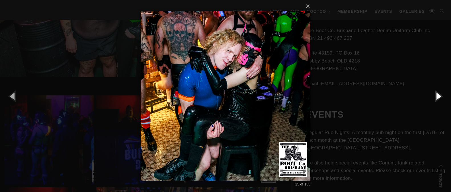
click at [437, 96] on button "button" at bounding box center [438, 95] width 26 height 31
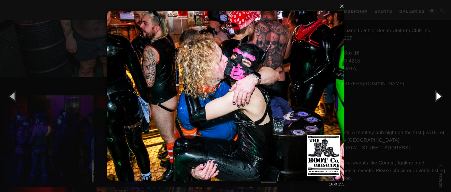
click at [437, 96] on button "button" at bounding box center [438, 95] width 26 height 31
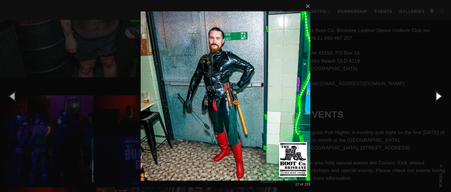
click at [437, 96] on button "button" at bounding box center [438, 95] width 26 height 31
